Goal: Task Accomplishment & Management: Use online tool/utility

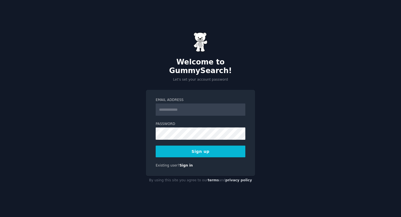
click at [206, 107] on input "Email Address" at bounding box center [201, 109] width 90 height 12
type input "**********"
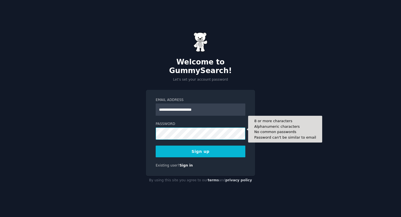
click at [156, 145] on button "Sign up" at bounding box center [201, 151] width 90 height 12
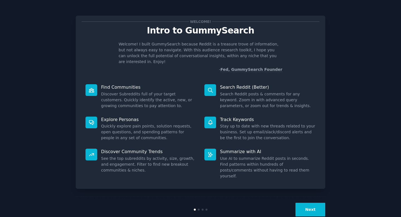
click at [310, 202] on button "Next" at bounding box center [310, 209] width 30 height 14
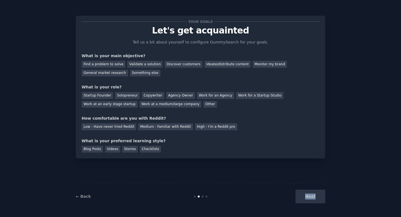
click at [310, 193] on div "Next" at bounding box center [283, 196] width 83 height 14
click at [112, 65] on div "Find a problem to solve" at bounding box center [104, 64] width 44 height 7
click at [105, 94] on div "Startup Founder" at bounding box center [97, 95] width 31 height 7
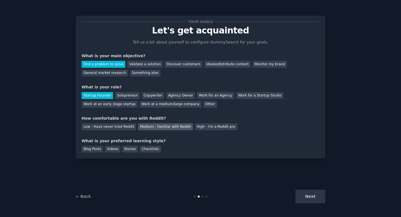
click at [171, 124] on div "Medium - Familiar with Reddit" at bounding box center [165, 126] width 55 height 7
click at [93, 149] on div "Blog Posts" at bounding box center [92, 149] width 21 height 7
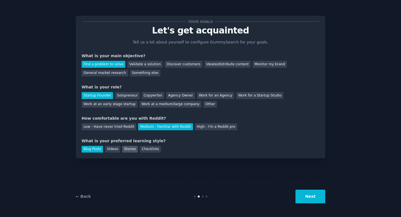
click at [130, 148] on div "Stories" at bounding box center [130, 149] width 16 height 7
click at [144, 148] on div "Checklists" at bounding box center [150, 149] width 21 height 7
click at [113, 148] on div "Videos" at bounding box center [112, 149] width 15 height 7
click at [130, 149] on div "Stories" at bounding box center [130, 149] width 16 height 7
click at [310, 194] on button "Next" at bounding box center [310, 196] width 30 height 14
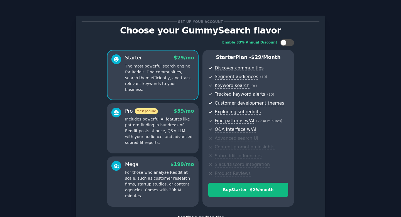
scroll to position [43, 0]
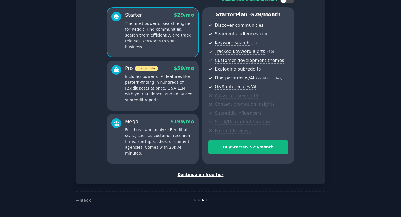
click at [200, 176] on div "Continue on free tier" at bounding box center [201, 174] width 238 height 6
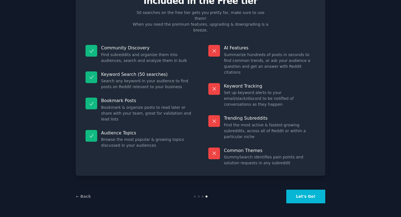
scroll to position [0, 0]
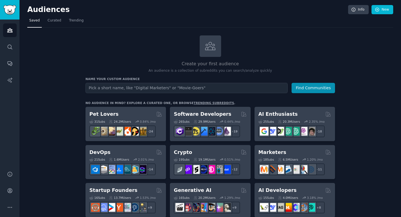
click at [178, 85] on input "text" at bounding box center [186, 88] width 202 height 10
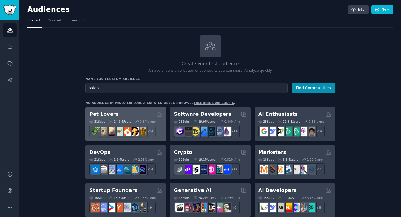
type input "sales"
click at [291, 83] on button "Find Communities" at bounding box center [312, 88] width 43 height 10
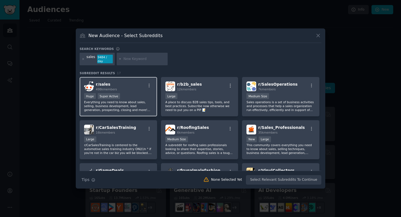
click at [131, 85] on div "r/ sales 498k members" at bounding box center [118, 86] width 68 height 10
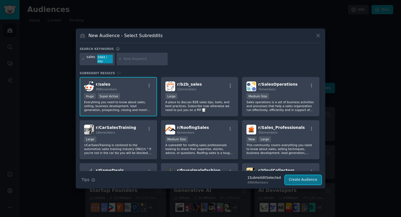
click at [301, 182] on button "Create Audience" at bounding box center [303, 179] width 37 height 9
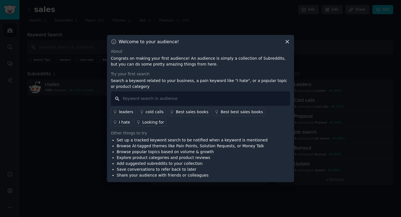
click at [209, 93] on input "text" at bounding box center [200, 98] width 179 height 14
click at [152, 111] on div "cold calls" at bounding box center [155, 112] width 18 height 6
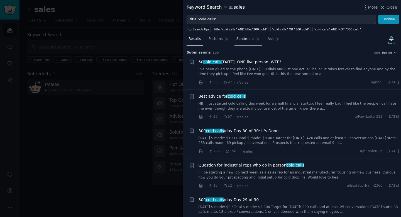
click at [252, 42] on link "Sentiment" at bounding box center [247, 40] width 27 height 11
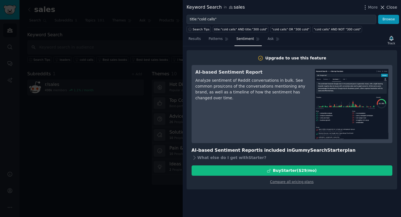
click at [388, 8] on span "Close" at bounding box center [391, 7] width 11 height 6
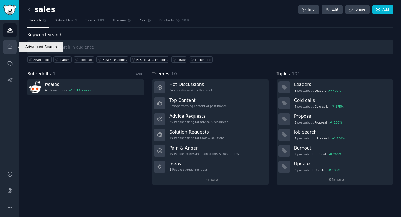
click at [9, 47] on icon "Sidebar" at bounding box center [10, 47] width 6 height 6
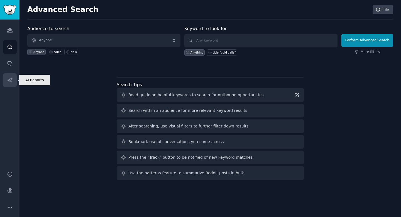
click at [9, 78] on icon "Sidebar" at bounding box center [9, 79] width 5 height 5
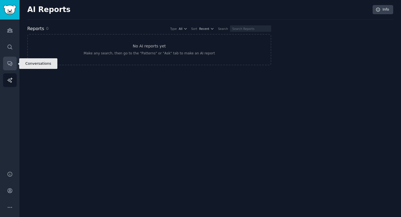
click at [11, 65] on icon "Sidebar" at bounding box center [10, 64] width 4 height 4
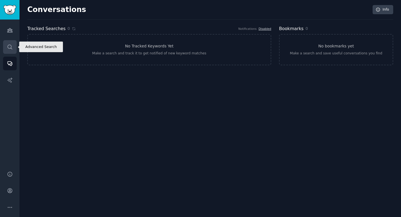
click at [9, 51] on link "Search" at bounding box center [10, 47] width 14 height 14
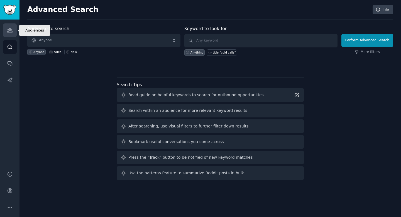
click at [12, 31] on icon "Sidebar" at bounding box center [9, 30] width 5 height 4
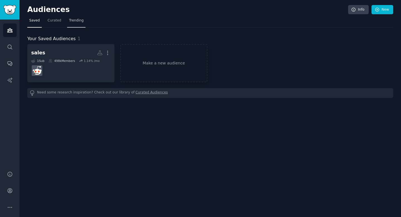
click at [74, 17] on link "Trending" at bounding box center [76, 21] width 18 height 11
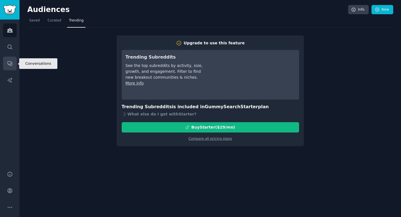
click at [10, 63] on icon "Sidebar" at bounding box center [10, 63] width 6 height 6
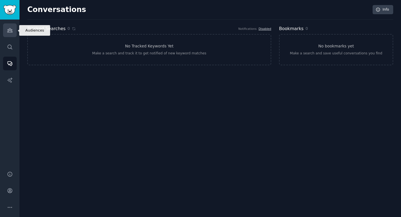
click at [11, 32] on icon "Sidebar" at bounding box center [9, 30] width 5 height 4
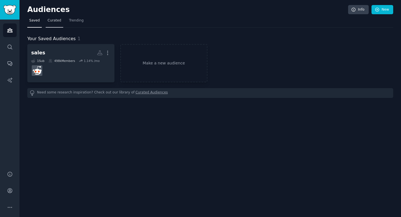
click at [53, 21] on span "Curated" at bounding box center [55, 20] width 14 height 5
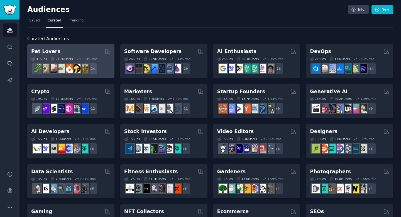
click at [75, 52] on div "Pet Lovers" at bounding box center [70, 51] width 79 height 7
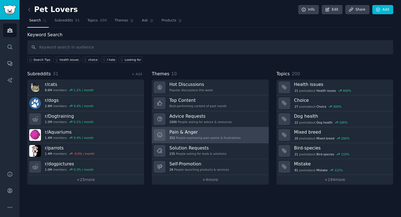
click at [183, 132] on h3 "Pain & Anger" at bounding box center [204, 132] width 71 height 6
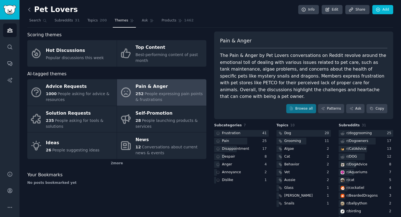
click at [31, 12] on icon at bounding box center [29, 10] width 6 height 6
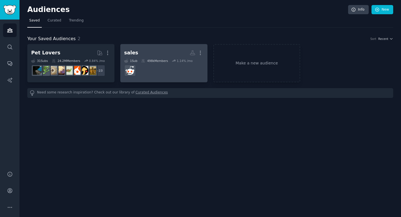
click at [155, 52] on h2 "sales More" at bounding box center [163, 53] width 79 height 10
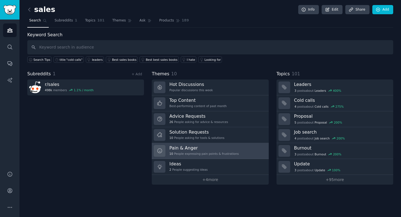
click at [189, 149] on h3 "Pain & Anger" at bounding box center [203, 148] width 69 height 6
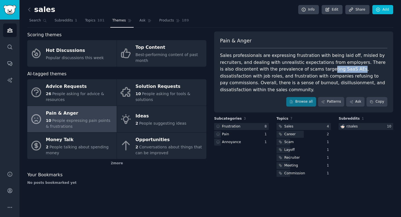
drag, startPoint x: 339, startPoint y: 69, endPoint x: 311, endPoint y: 69, distance: 28.7
click at [311, 69] on div "Sales professionals are expressing frustration with being laid off, misled by r…" at bounding box center [303, 72] width 167 height 41
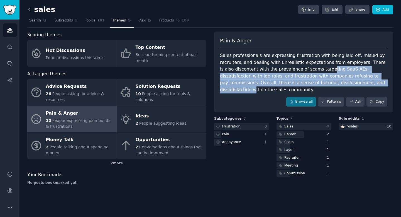
drag, startPoint x: 311, startPoint y: 69, endPoint x: 333, endPoint y: 82, distance: 25.7
click at [333, 82] on div "Sales professionals are expressing frustration with being laid off, misled by r…" at bounding box center [303, 72] width 167 height 41
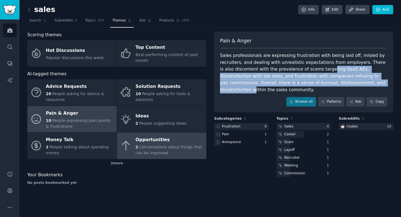
click at [148, 146] on span "Conversations about things that can be improved" at bounding box center [169, 149] width 67 height 10
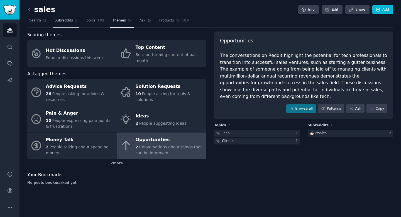
click at [63, 22] on span "Subreddits" at bounding box center [64, 20] width 18 height 5
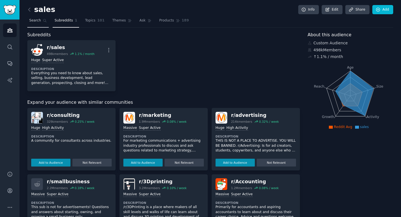
click at [36, 22] on span "Search" at bounding box center [35, 20] width 12 height 5
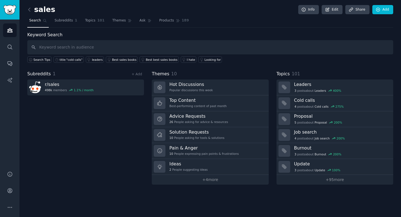
click at [36, 22] on span "Search" at bounding box center [35, 20] width 12 height 5
click at [8, 28] on icon "Sidebar" at bounding box center [10, 30] width 6 height 6
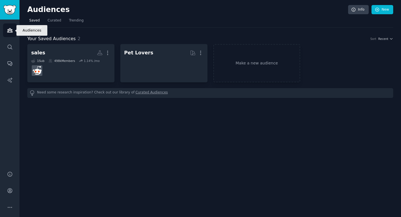
click at [8, 28] on icon "Sidebar" at bounding box center [10, 30] width 6 height 6
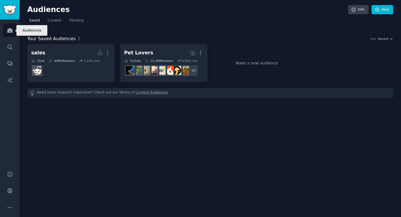
click at [8, 28] on icon "Sidebar" at bounding box center [10, 30] width 6 height 6
click at [247, 62] on link "Make a new audience" at bounding box center [256, 63] width 87 height 38
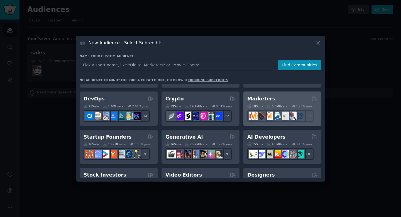
scroll to position [31, 0]
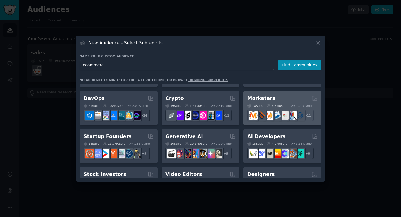
type input "ecommerce"
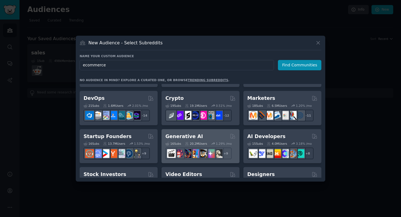
scroll to position [0, 0]
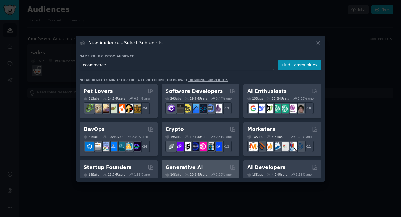
click button "Find Communities" at bounding box center [299, 65] width 43 height 10
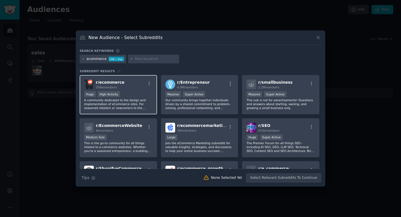
click at [138, 85] on div "r/ ecommerce 556k members" at bounding box center [118, 84] width 68 height 10
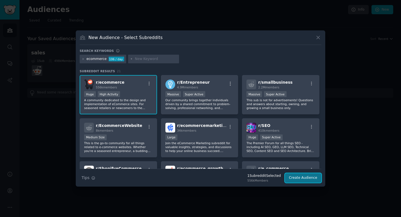
click at [305, 179] on button "Create Audience" at bounding box center [303, 177] width 37 height 9
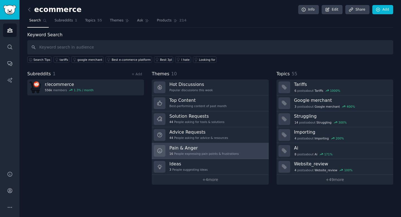
click at [199, 147] on h3 "Pain & Anger" at bounding box center [203, 148] width 69 height 6
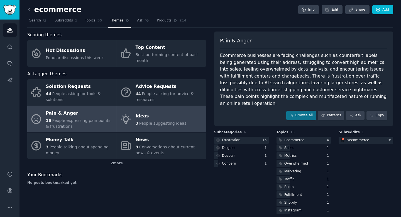
click at [137, 123] on span "3" at bounding box center [137, 123] width 3 height 4
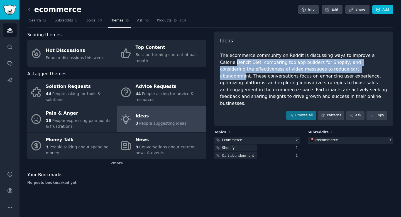
drag, startPoint x: 340, startPoint y: 70, endPoint x: 215, endPoint y: 62, distance: 125.2
click at [215, 62] on div "Ideas The ecommerce community on Reddit is discussing ways to improve a Calorie…" at bounding box center [303, 78] width 179 height 94
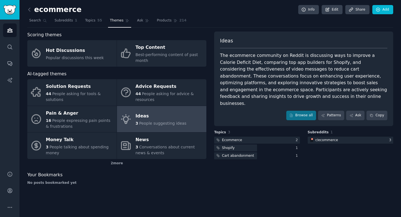
click at [220, 56] on div "Ideas The ecommerce community on Reddit is discussing ways to improve a Calorie…" at bounding box center [303, 78] width 179 height 94
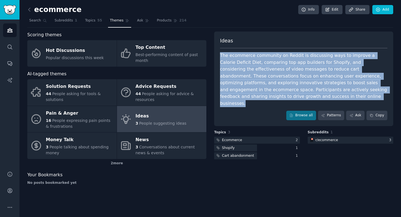
drag, startPoint x: 219, startPoint y: 53, endPoint x: 262, endPoint y: 100, distance: 63.4
click at [262, 100] on div "Ideas The ecommerce community on Reddit is discussing ways to improve a Calorie…" at bounding box center [303, 78] width 179 height 94
click at [36, 21] on span "Search" at bounding box center [35, 20] width 12 height 5
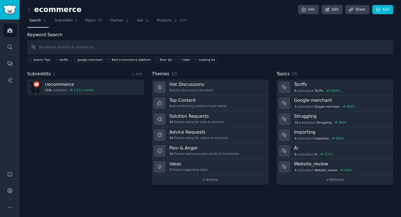
click at [189, 47] on input "text" at bounding box center [210, 47] width 366 height 14
type input "cold call"
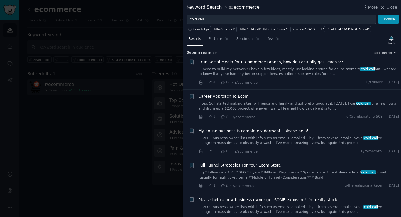
click at [128, 46] on div at bounding box center [200, 108] width 401 height 217
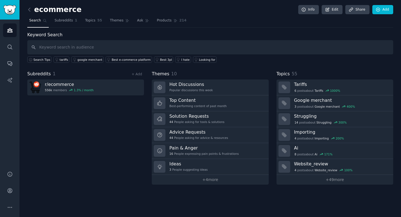
click at [30, 12] on link at bounding box center [30, 9] width 7 height 9
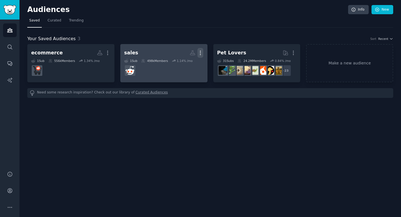
click at [200, 51] on icon "button" at bounding box center [200, 53] width 6 height 6
click at [189, 65] on p "Delete" at bounding box center [185, 65] width 13 height 6
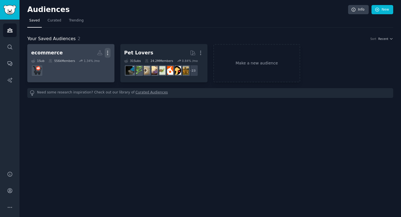
click at [109, 51] on icon "button" at bounding box center [108, 53] width 6 height 6
click at [89, 68] on div "Delete" at bounding box center [88, 65] width 26 height 12
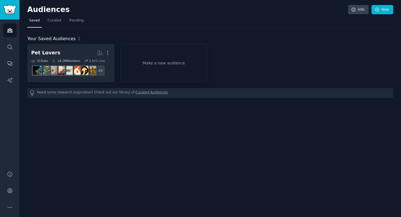
click at [239, 62] on div "Pet Lovers More 31 Sub s 24.2M Members 0.84 % /mo + 23 Make a new audience" at bounding box center [210, 63] width 366 height 38
click at [174, 54] on link "Make a new audience" at bounding box center [163, 63] width 87 height 38
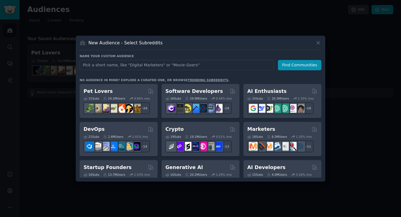
click at [171, 65] on input "text" at bounding box center [177, 65] width 194 height 10
type input "cold call"
click at [300, 67] on button "Find Communities" at bounding box center [299, 65] width 43 height 10
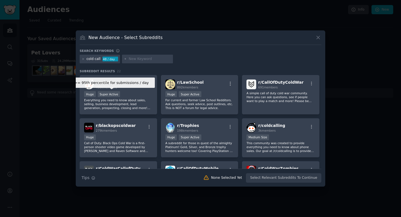
scroll to position [1, 0]
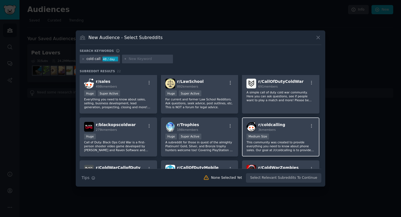
click at [283, 137] on div "Medium Size" at bounding box center [280, 136] width 68 height 7
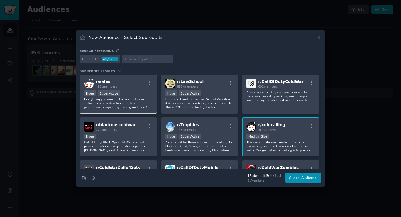
click at [143, 92] on div ">= 95th percentile for submissions / day Huge Super Active" at bounding box center [118, 93] width 68 height 7
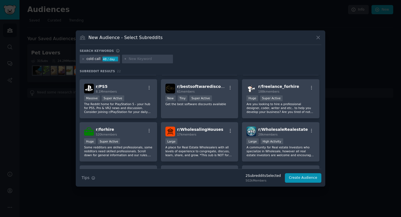
scroll to position [131, 0]
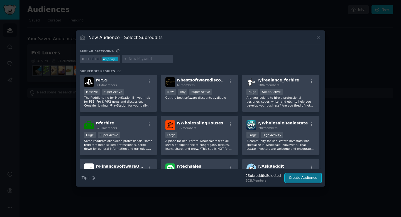
click at [290, 179] on button "Create Audience" at bounding box center [303, 177] width 37 height 9
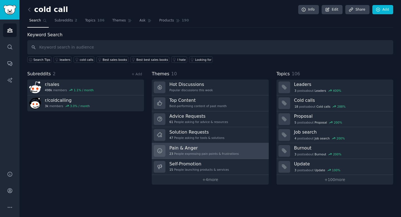
click at [190, 152] on div "23 People expressing pain points & frustrations" at bounding box center [203, 153] width 69 height 4
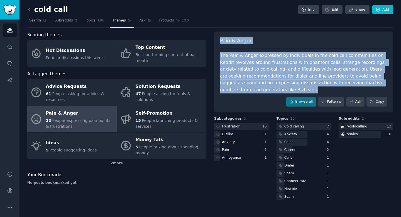
drag, startPoint x: 218, startPoint y: 43, endPoint x: 264, endPoint y: 97, distance: 71.9
click at [264, 97] on div "Pain & Anger The Pain & Anger expressed by individuals in the cold call communi…" at bounding box center [303, 71] width 179 height 81
click at [264, 97] on div "Browse all Patterns Ask Copy" at bounding box center [303, 101] width 167 height 9
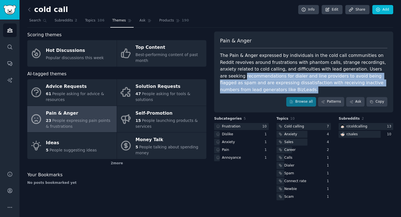
drag, startPoint x: 264, startPoint y: 97, endPoint x: 219, endPoint y: 75, distance: 49.4
click at [219, 75] on div "Pain & Anger The Pain & Anger expressed by individuals in the cold call communi…" at bounding box center [303, 71] width 179 height 81
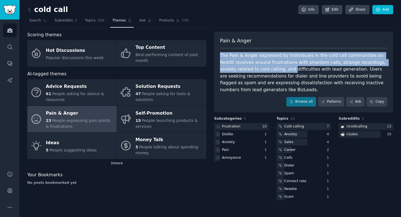
drag, startPoint x: 218, startPoint y: 52, endPoint x: 258, endPoint y: 69, distance: 43.1
click at [258, 69] on div "Pain & Anger The Pain & Anger expressed by individuals in the cold call communi…" at bounding box center [303, 71] width 179 height 81
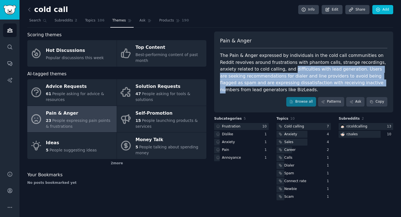
drag, startPoint x: 258, startPoint y: 69, endPoint x: 330, endPoint y: 80, distance: 72.6
click at [330, 80] on div "The Pain & Anger expressed by individuals in the cold call communities on Reddi…" at bounding box center [303, 72] width 167 height 41
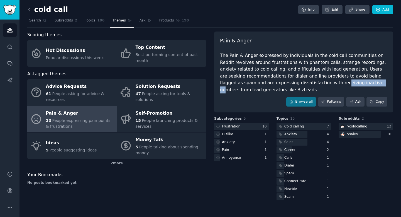
drag, startPoint x: 330, startPoint y: 80, endPoint x: 291, endPoint y: 80, distance: 39.0
click at [292, 80] on div "The Pain & Anger expressed by individuals in the cold call communities on Reddi…" at bounding box center [303, 72] width 167 height 41
click at [258, 83] on div "The Pain & Anger expressed by individuals in the cold call communities on Reddi…" at bounding box center [303, 72] width 167 height 41
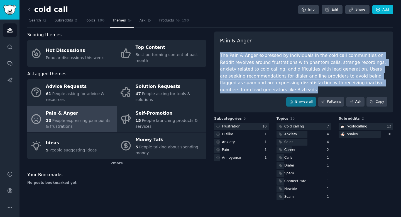
drag, startPoint x: 255, startPoint y: 92, endPoint x: 219, endPoint y: 58, distance: 49.1
click at [219, 58] on div "Pain & Anger The Pain & Anger expressed by individuals in the cold call communi…" at bounding box center [303, 71] width 179 height 81
click at [266, 87] on div "The Pain & Anger expressed by individuals in the cold call communities on Reddi…" at bounding box center [303, 72] width 167 height 41
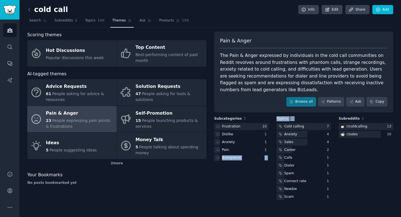
drag, startPoint x: 270, startPoint y: 199, endPoint x: 301, endPoint y: 121, distance: 83.7
click at [301, 121] on div "Subcategories 5 Frustration 10 Dislike 1 Anxiety 1 Pain 1 Annoyance 1 Topics 10…" at bounding box center [303, 158] width 179 height 85
click at [301, 121] on div "Topics 10 Cold calling 7 Anxiety 4 Sales 4 Career 2 Calls 1 Dialer 1 Spam 1 Con…" at bounding box center [303, 158] width 55 height 85
drag, startPoint x: 279, startPoint y: 119, endPoint x: 309, endPoint y: 118, distance: 30.1
click at [310, 118] on h3 "Topics 10" at bounding box center [303, 118] width 55 height 5
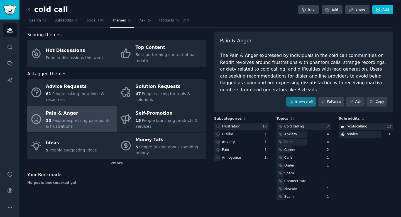
click at [266, 118] on h3 "Subcategories 5" at bounding box center [241, 118] width 55 height 5
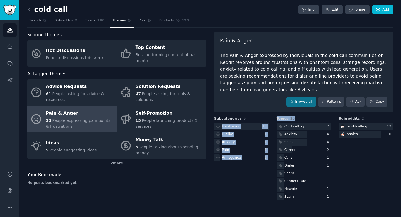
drag, startPoint x: 272, startPoint y: 118, endPoint x: 295, endPoint y: 119, distance: 22.9
click at [295, 119] on div "Subcategories 5 Frustration 10 Dislike 1 Anxiety 1 Pain 1 Annoyance 1 Topics 10…" at bounding box center [303, 158] width 179 height 85
click at [295, 119] on h3 "Topics 10" at bounding box center [303, 118] width 55 height 5
drag, startPoint x: 267, startPoint y: 118, endPoint x: 297, endPoint y: 117, distance: 30.1
click at [299, 117] on div "Subcategories 5 Frustration 10 Dislike 1 Anxiety 1 Pain 1 Annoyance 1 Topics 10…" at bounding box center [303, 158] width 179 height 85
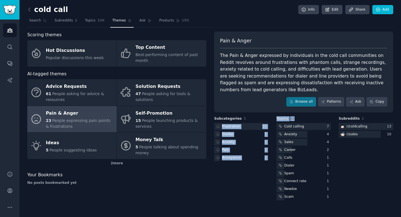
click at [297, 117] on h3 "Topics 10" at bounding box center [303, 118] width 55 height 5
drag, startPoint x: 297, startPoint y: 117, endPoint x: 273, endPoint y: 118, distance: 23.7
click at [273, 118] on div "Subcategories 5 Frustration 10 Dislike 1 Anxiety 1 Pain 1 Annoyance 1 Topics 10…" at bounding box center [303, 158] width 179 height 85
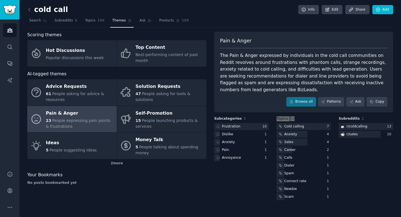
drag, startPoint x: 148, startPoint y: 122, endPoint x: 332, endPoint y: 1, distance: 220.4
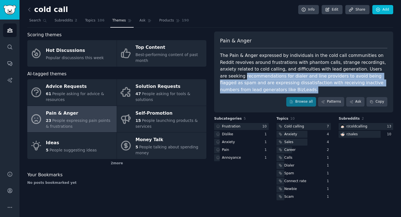
drag, startPoint x: 253, startPoint y: 92, endPoint x: 218, endPoint y: 74, distance: 39.0
click at [218, 74] on div "Pain & Anger The Pain & Anger expressed by individuals in the cold call communi…" at bounding box center [303, 71] width 179 height 81
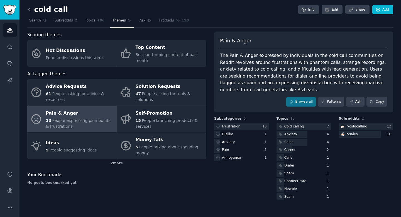
click at [239, 82] on div "The Pain & Anger expressed by individuals in the cold call communities on Reddi…" at bounding box center [303, 72] width 167 height 41
click at [246, 87] on div "The Pain & Anger expressed by individuals in the cold call communities on Reddi…" at bounding box center [303, 72] width 167 height 41
click at [250, 92] on div "The Pain & Anger expressed by individuals in the cold call communities on Reddi…" at bounding box center [303, 72] width 167 height 41
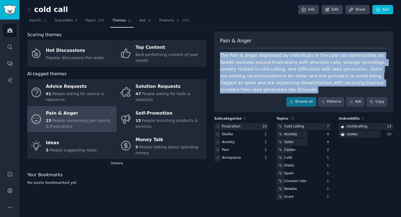
click at [250, 92] on div "The Pain & Anger expressed by individuals in the cold call communities on Reddi…" at bounding box center [303, 72] width 167 height 41
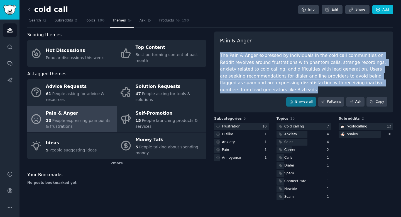
click at [250, 92] on div "The Pain & Anger expressed by individuals in the cold call communities on Reddi…" at bounding box center [303, 72] width 167 height 41
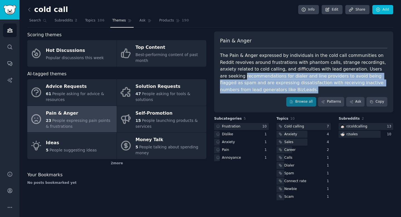
drag, startPoint x: 250, startPoint y: 92, endPoint x: 219, endPoint y: 77, distance: 34.3
click at [219, 77] on div "Pain & Anger The Pain & Anger expressed by individuals in the cold call communi…" at bounding box center [303, 71] width 179 height 81
